Goal: Task Accomplishment & Management: Complete application form

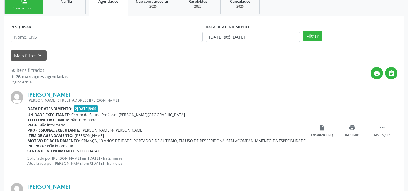
scroll to position [94, 0]
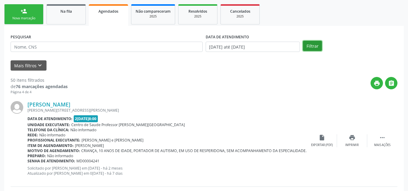
click at [304, 44] on button "Filtrar" at bounding box center [312, 46] width 19 height 10
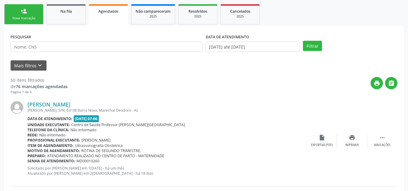
click at [19, 15] on link "person_add Nova marcação" at bounding box center [23, 14] width 39 height 20
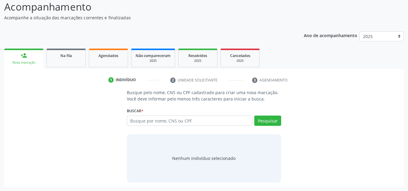
scroll to position [50, 0]
click at [178, 122] on input "text" at bounding box center [190, 121] width 126 height 10
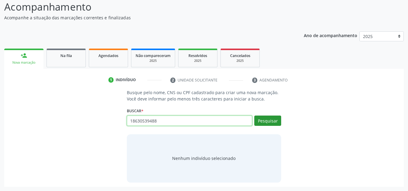
type input "18630539488"
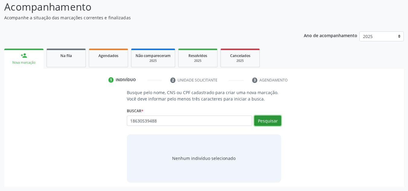
click at [269, 122] on button "Pesquisar" at bounding box center [267, 121] width 27 height 10
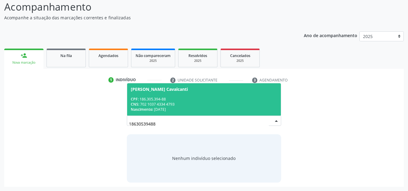
click at [205, 96] on span "[PERSON_NAME] Cavalcanti CPF: 186.305.394-88 CNS: 702 1037 4334 4793 Nascimento…" at bounding box center [204, 99] width 154 height 32
click at [205, 96] on p "Busque pelo nome, CNS ou CPF cadastrado para criar uma nova marcação. Você deve…" at bounding box center [204, 95] width 154 height 13
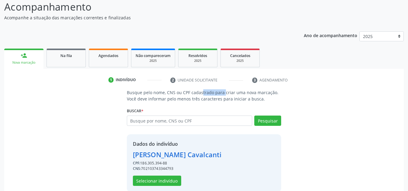
scroll to position [59, 0]
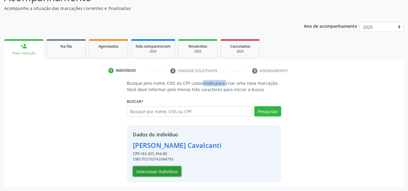
click at [161, 171] on button "Selecionar indivíduo" at bounding box center [157, 171] width 48 height 10
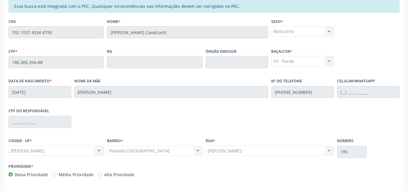
scroll to position [162, 0]
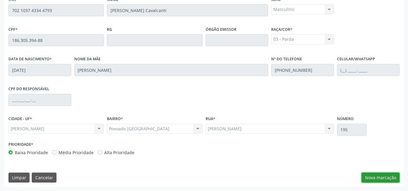
click at [367, 177] on button "Nova marcação" at bounding box center [380, 178] width 38 height 10
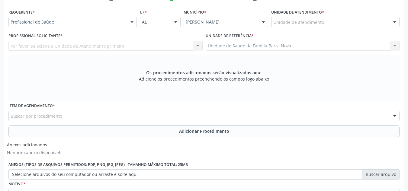
scroll to position [122, 0]
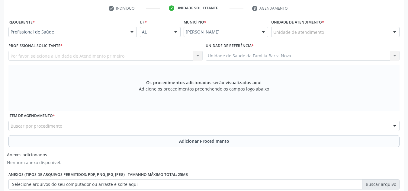
click at [353, 33] on div "Unidade de atendimento" at bounding box center [335, 32] width 128 height 10
click at [130, 32] on div at bounding box center [131, 32] width 9 height 10
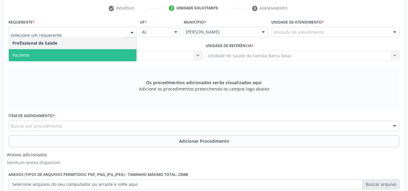
click at [110, 54] on span "Paciente" at bounding box center [73, 55] width 128 height 12
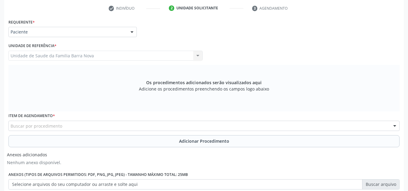
click at [90, 124] on div "Buscar por procedimento" at bounding box center [203, 126] width 391 height 10
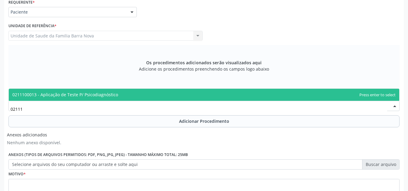
scroll to position [0, 0]
type input "0211100013"
click at [73, 96] on span "0211100013 - Aplicação de Teste P/ Psicodiagnóstico" at bounding box center [65, 95] width 106 height 6
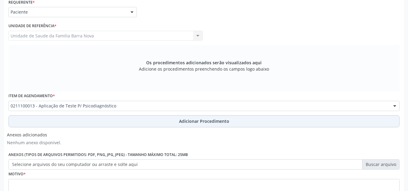
click at [203, 121] on span "Adicionar Procedimento" at bounding box center [204, 121] width 50 height 6
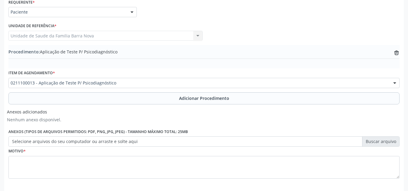
click at [380, 141] on label "Selecione arquivos do seu computador ou arraste e solte aqui" at bounding box center [203, 141] width 391 height 10
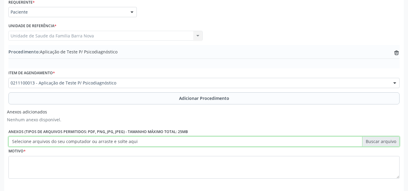
click at [380, 141] on input "Selecione arquivos do seu computador ou arraste e solte aqui" at bounding box center [203, 141] width 391 height 10
type input "C:\fakepath\WhatsApp Image [DATE] 10.01.29.jpeg"
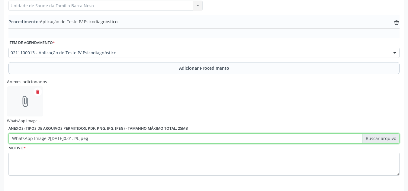
scroll to position [192, 0]
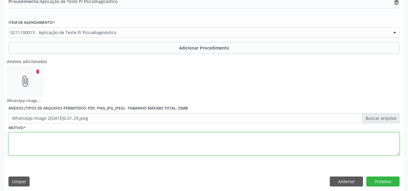
paste textarea "Paciente tem diagnóstico de transtorno do espectro autista"
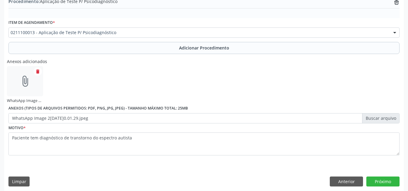
click at [67, 75] on div "Anexos adicionados attach_file WhatsApp Image 2[DATE]0.01.29.jpeg delete Anexos…" at bounding box center [204, 89] width 394 height 67
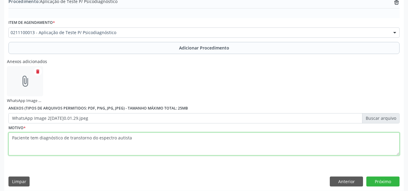
click at [62, 138] on textarea "Paciente tem diagnóstico de transtorno do espectro autista" at bounding box center [203, 143] width 391 height 23
click at [130, 141] on textarea "Paciente tem diagnóstico de transtorno do espectro autista" at bounding box center [203, 143] width 391 height 23
type textarea "Paciente tem diagnóstico de transtorno do espectro autista."
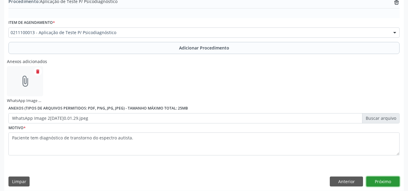
click at [388, 179] on button "Próximo" at bounding box center [382, 181] width 33 height 10
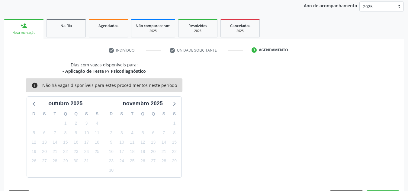
scroll to position [98, 0]
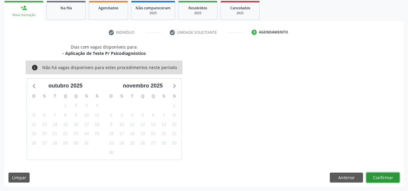
click at [388, 179] on button "Confirmar" at bounding box center [382, 178] width 33 height 10
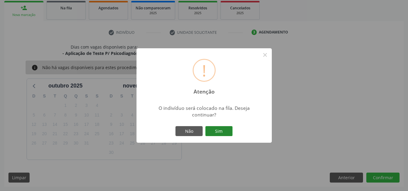
click at [218, 132] on button "Sim" at bounding box center [218, 131] width 27 height 10
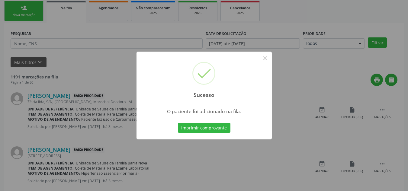
scroll to position [17, 0]
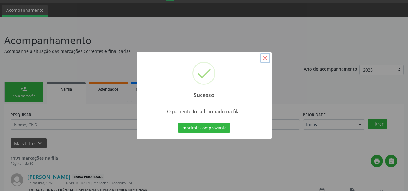
click at [266, 60] on button "×" at bounding box center [265, 58] width 10 height 10
